Goal: Information Seeking & Learning: Learn about a topic

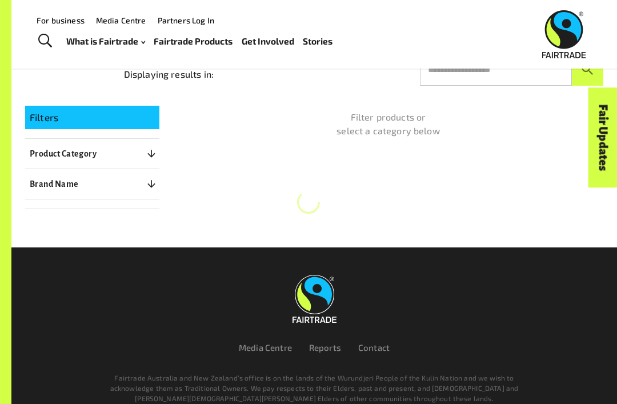
scroll to position [143, 0]
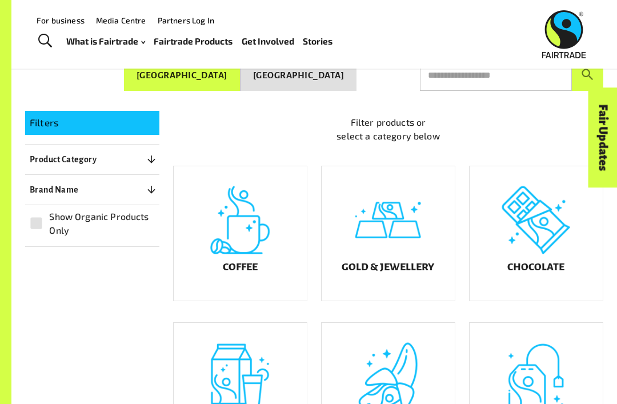
click at [377, 273] on h5 "Gold & Jewellery" at bounding box center [388, 267] width 93 height 11
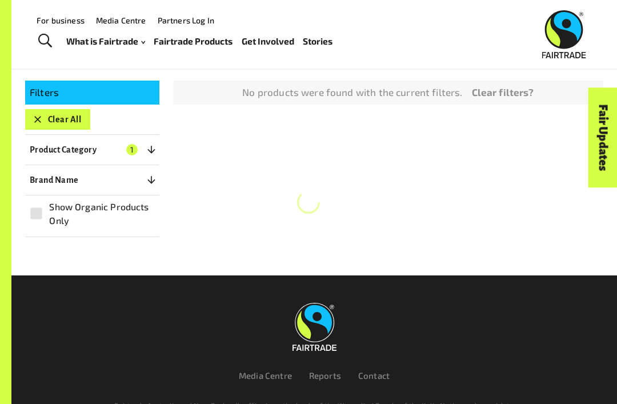
scroll to position [197, 0]
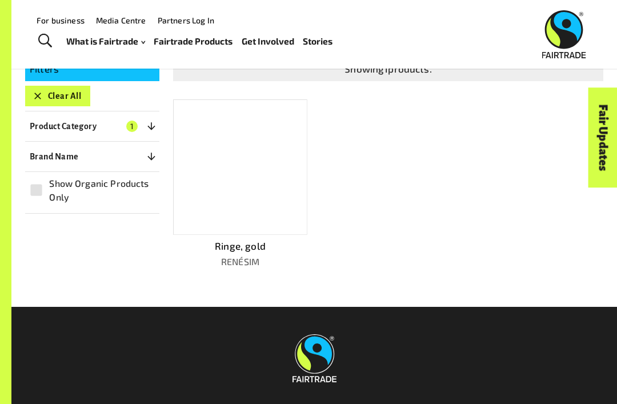
click at [262, 212] on div at bounding box center [240, 166] width 134 height 135
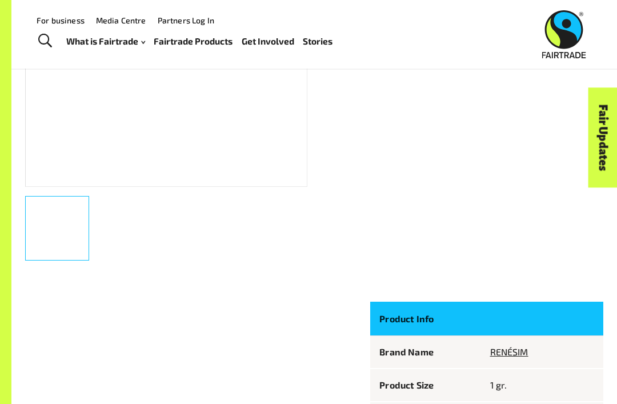
scroll to position [278, 0]
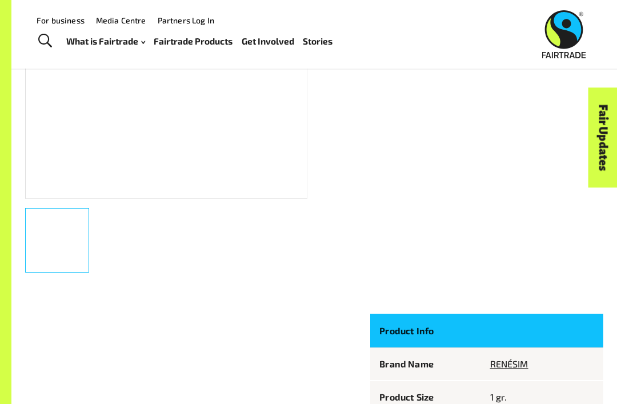
click at [55, 175] on div at bounding box center [166, 56] width 282 height 283
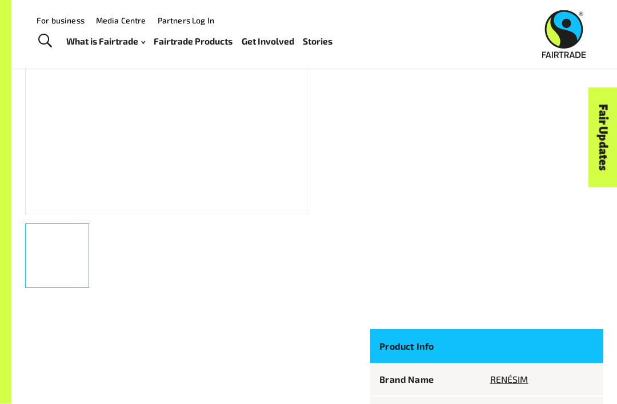
scroll to position [0, 0]
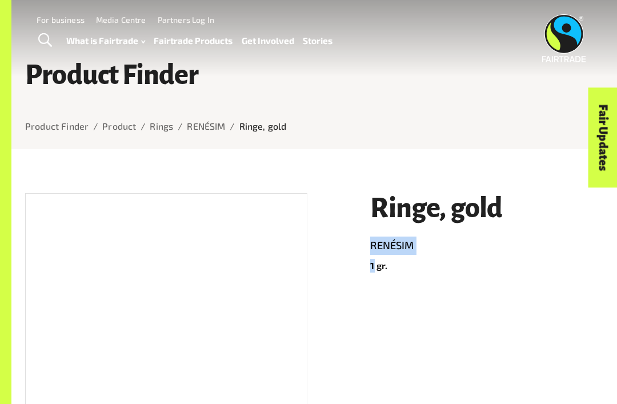
click at [81, 150] on div at bounding box center [314, 164] width 578 height 30
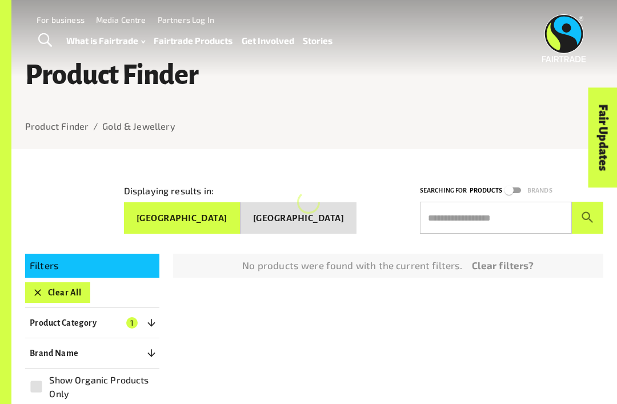
scroll to position [233, 0]
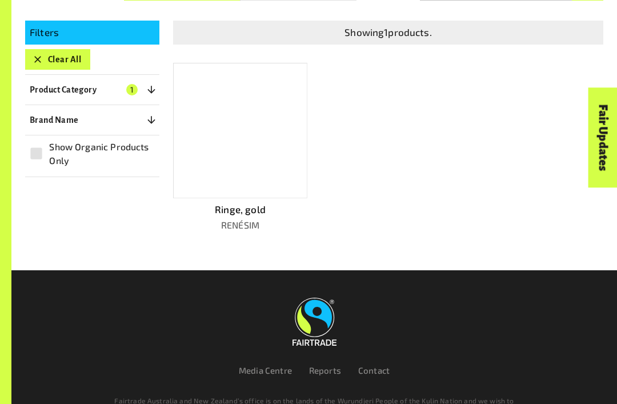
click at [35, 54] on icon "button" at bounding box center [37, 59] width 11 height 11
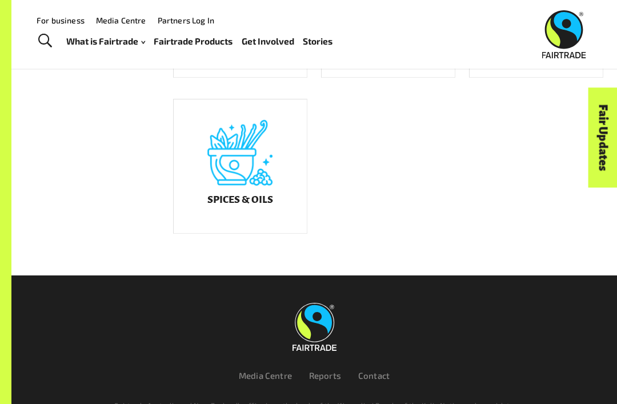
click at [195, 168] on div "Spices & Oils" at bounding box center [240, 166] width 133 height 134
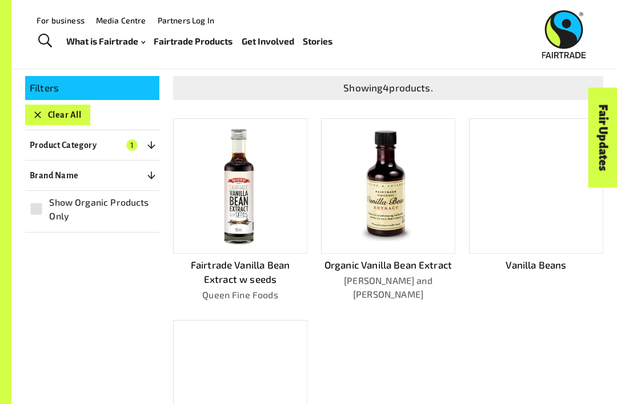
scroll to position [177, 0]
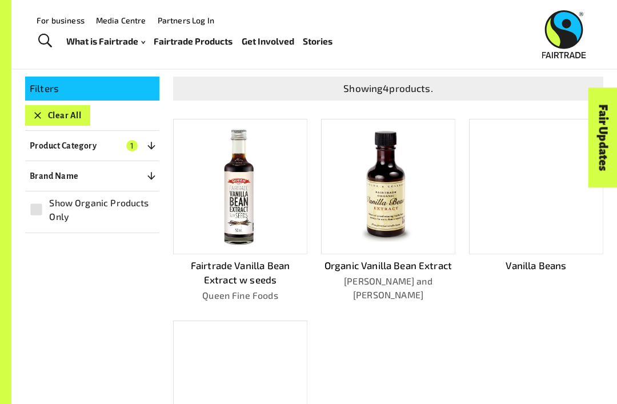
click at [47, 114] on button "Clear All" at bounding box center [57, 115] width 65 height 21
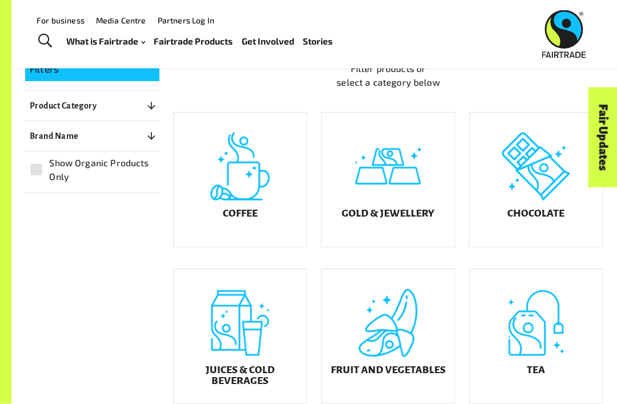
scroll to position [196, 0]
click at [554, 220] on h5 "Chocolate" at bounding box center [535, 214] width 57 height 11
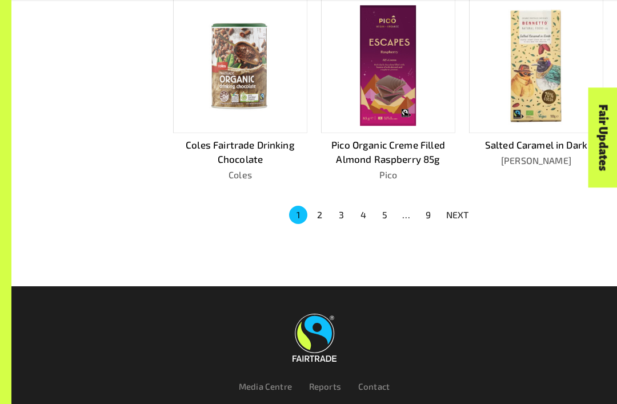
scroll to position [720, 0]
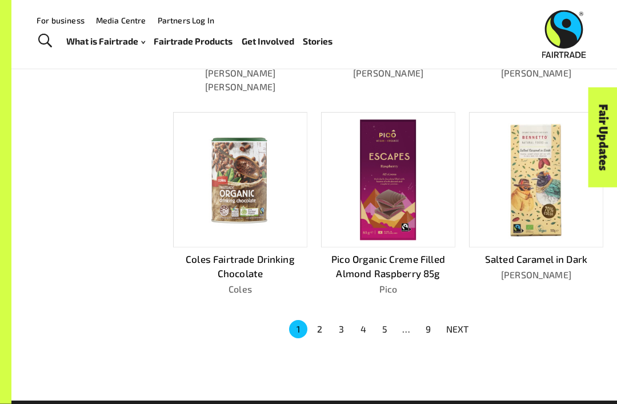
scroll to position [587, 0]
click at [560, 211] on img at bounding box center [536, 180] width 120 height 120
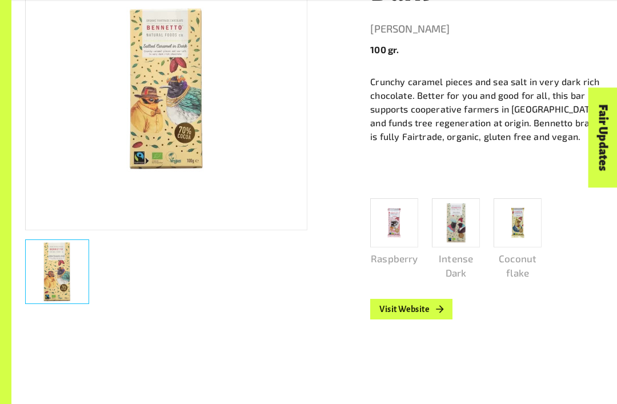
scroll to position [246, 0]
click at [393, 239] on img at bounding box center [394, 223] width 17 height 43
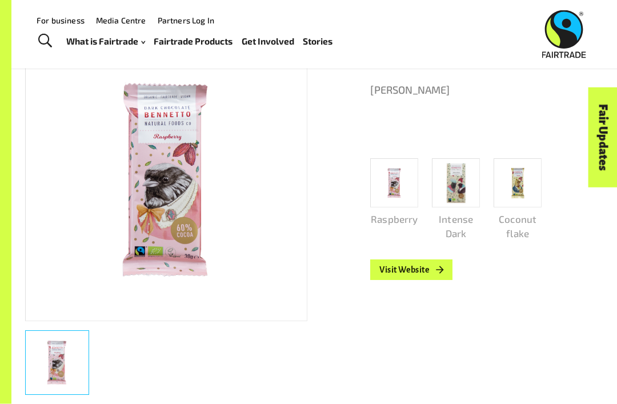
scroll to position [149, 0]
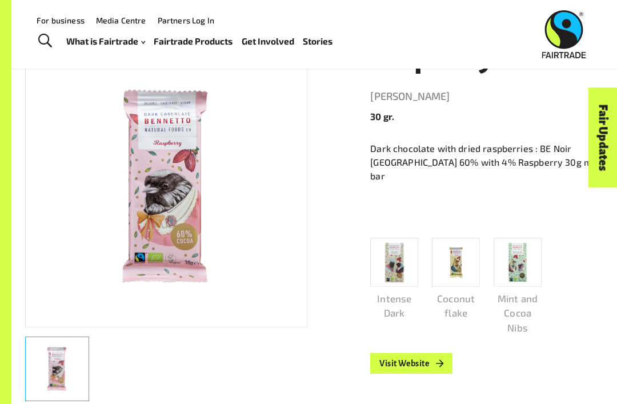
click at [435, 358] on icon at bounding box center [439, 363] width 11 height 11
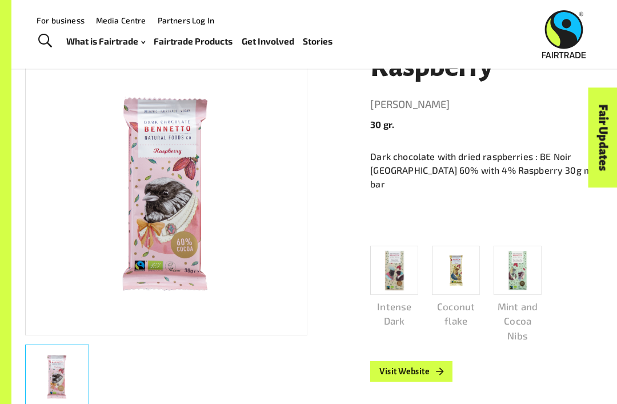
scroll to position [0, 0]
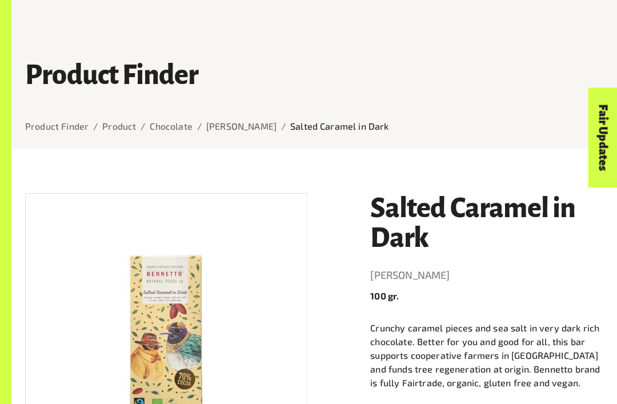
scroll to position [282, 0]
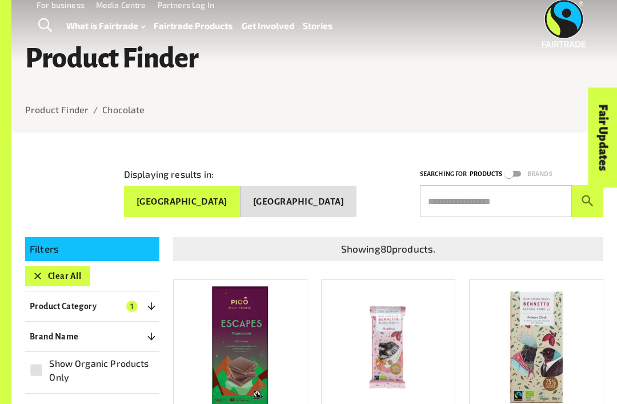
scroll to position [19, 0]
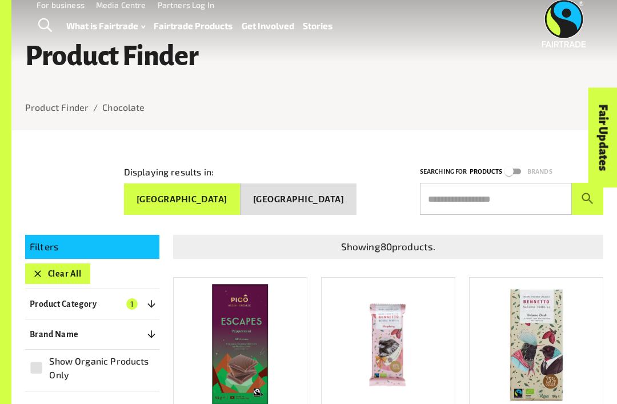
click at [539, 193] on input "text" at bounding box center [496, 199] width 152 height 32
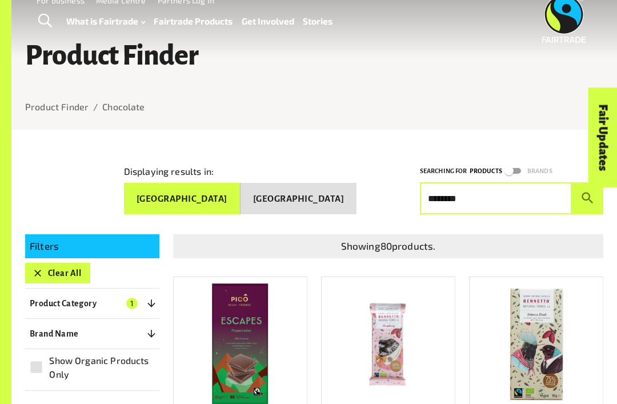
click at [587, 194] on button "submit" at bounding box center [587, 198] width 31 height 32
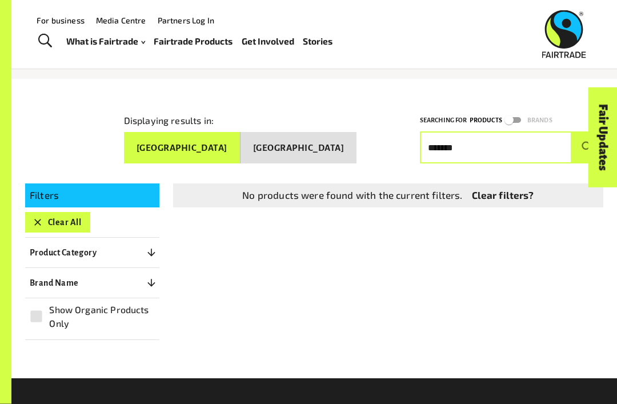
scroll to position [70, 0]
type input "*"
